Goal: Find specific fact: Find specific fact

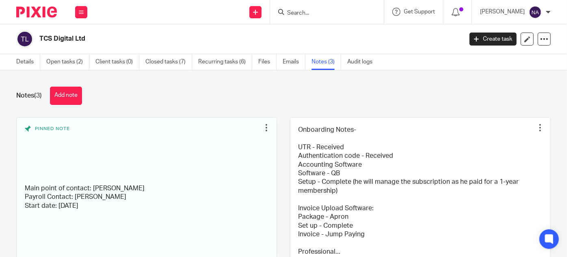
click at [308, 19] on div at bounding box center [327, 12] width 114 height 24
click at [309, 16] on input "Search" at bounding box center [322, 13] width 73 height 7
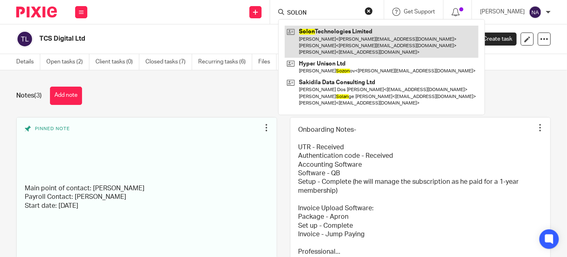
type input "SOLON"
click at [319, 46] on link at bounding box center [382, 42] width 194 height 32
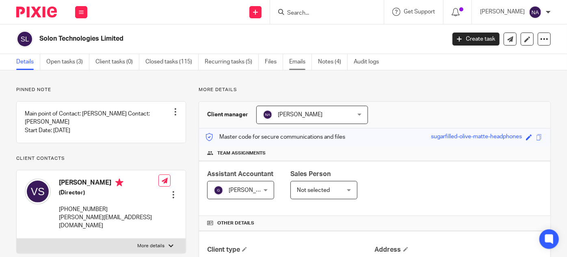
click at [304, 60] on link "Emails" at bounding box center [300, 62] width 23 height 16
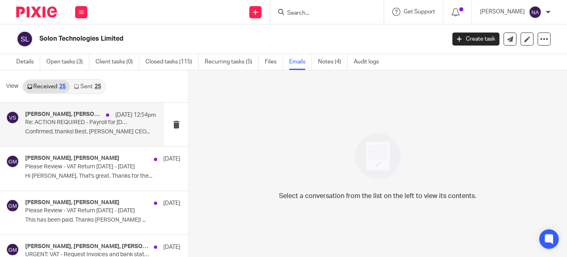
click at [72, 137] on div "Geetha M, Vlad Stanev 20 Aug 12:54pm Re: ACTION REQUIRED - Payroll for August 2…" at bounding box center [90, 124] width 131 height 27
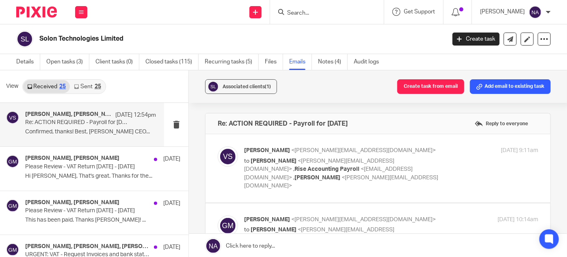
click at [332, 157] on p "to Geetha M <geetha@riseaccounting.co.uk> , Rise Accounting Payroll <payroll@ri…" at bounding box center [342, 173] width 196 height 33
checkbox input "true"
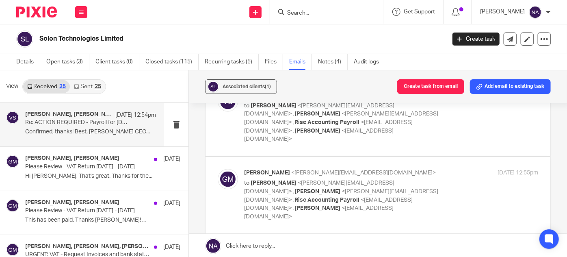
scroll to position [813, 0]
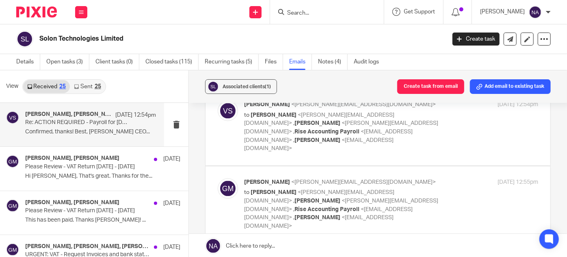
click at [90, 79] on div "Received 25 Sent 25" at bounding box center [64, 86] width 84 height 15
click at [91, 85] on link "Sent 25" at bounding box center [87, 86] width 35 height 13
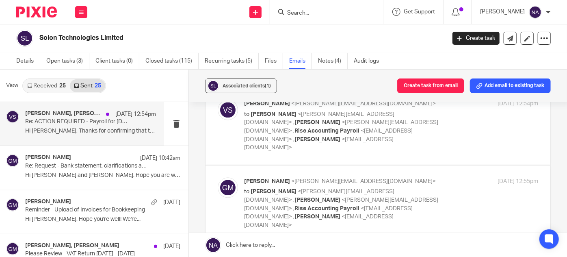
click at [91, 130] on p "Hi Vlad, Thanks for confirming that there..." at bounding box center [90, 131] width 131 height 7
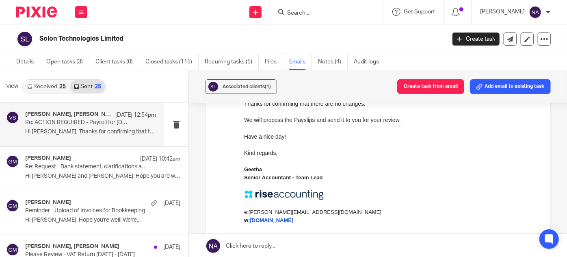
scroll to position [991, 0]
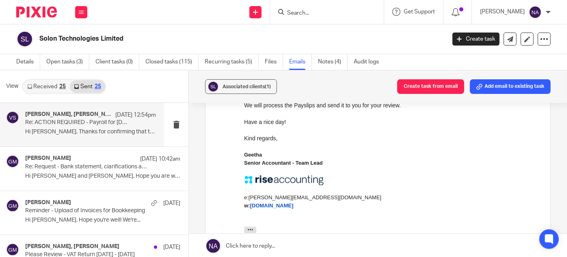
click at [51, 92] on link "Received 25" at bounding box center [46, 86] width 47 height 13
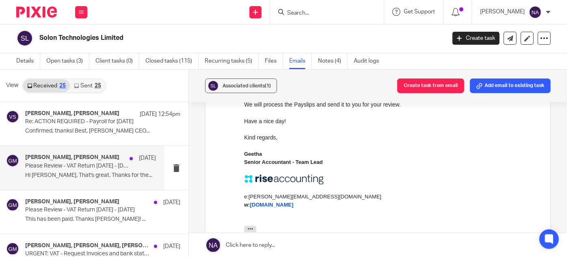
scroll to position [0, 0]
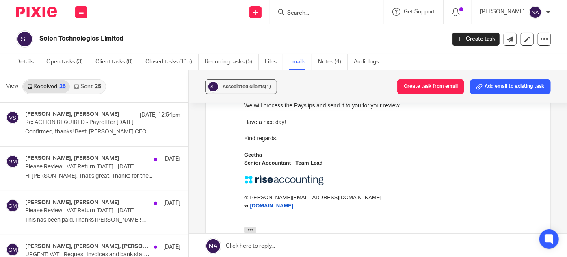
drag, startPoint x: 322, startPoint y: 4, endPoint x: 325, endPoint y: 10, distance: 6.0
click at [323, 5] on div at bounding box center [327, 12] width 114 height 24
click at [326, 11] on input "Search" at bounding box center [322, 13] width 73 height 7
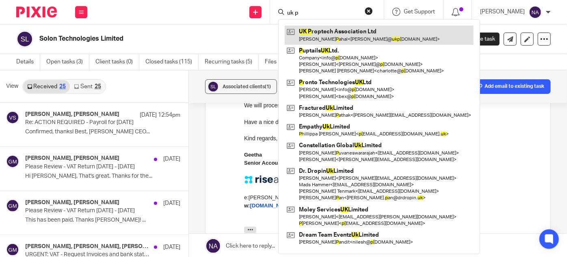
type input "uk p"
click at [338, 33] on link at bounding box center [379, 35] width 189 height 19
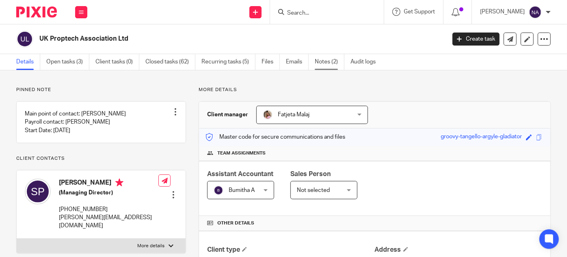
click at [327, 67] on link "Notes (2)" at bounding box center [330, 62] width 30 height 16
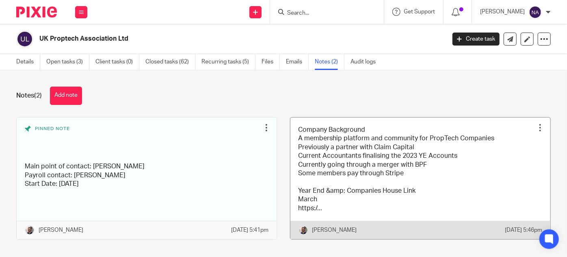
click at [343, 158] on link at bounding box center [421, 178] width 260 height 122
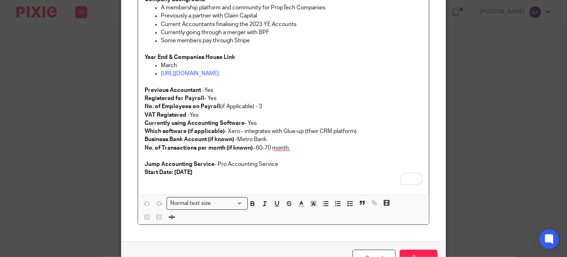
scroll to position [111, 0]
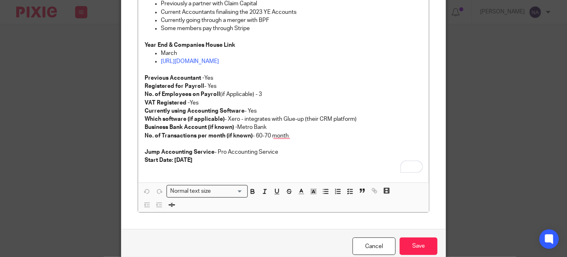
click at [93, 102] on div "Edit note Content Company Background A membership platform and community for Pr…" at bounding box center [283, 128] width 567 height 257
click at [358, 241] on link "Cancel" at bounding box center [374, 245] width 43 height 17
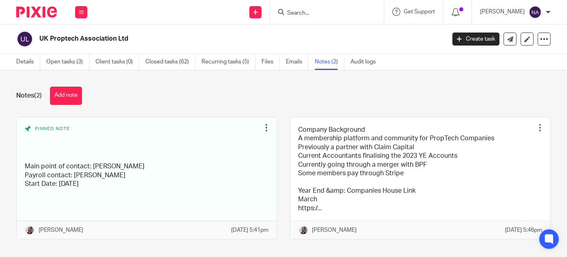
click at [319, 11] on input "Search" at bounding box center [322, 13] width 73 height 7
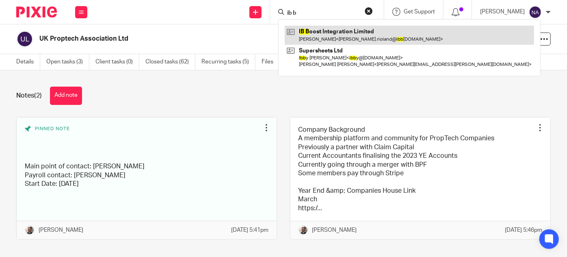
type input "ib b"
click at [368, 33] on link at bounding box center [410, 35] width 250 height 19
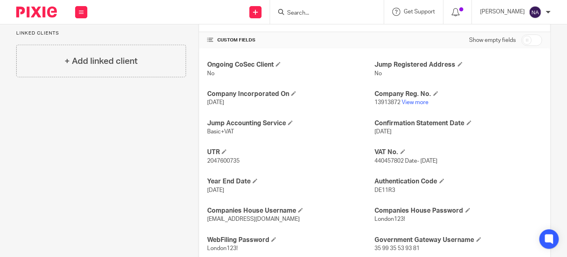
scroll to position [278, 0]
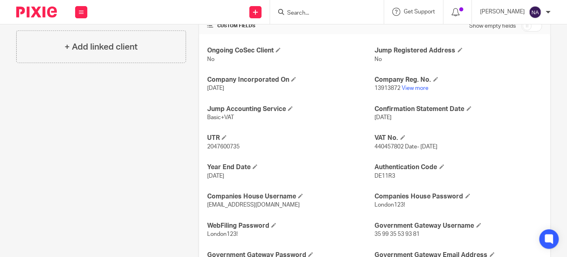
click at [377, 84] on p "13913872 View more" at bounding box center [458, 88] width 167 height 8
copy p "13913872"
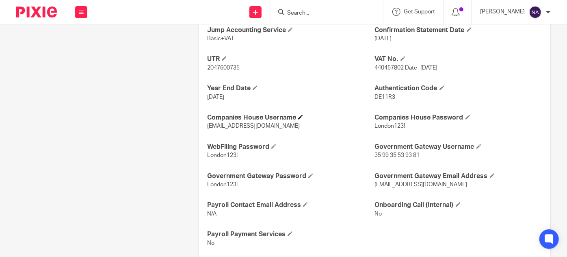
scroll to position [355, 0]
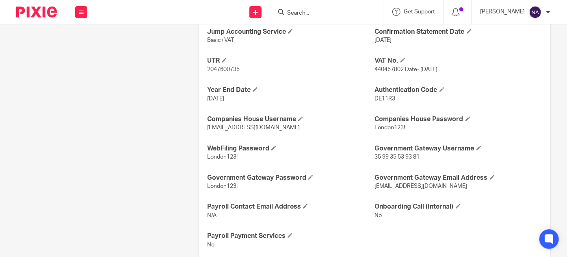
click at [234, 67] on span "2047600735" at bounding box center [223, 70] width 33 height 6
copy span "2047600735"
